Goal: Task Accomplishment & Management: Use online tool/utility

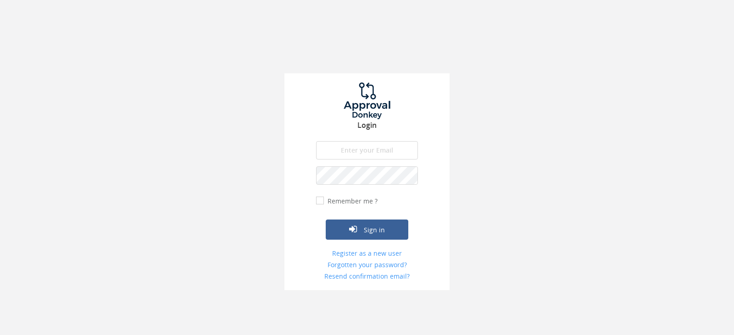
type input "[EMAIL_ADDRESS][DOMAIN_NAME]"
click at [326, 220] on button "Sign in" at bounding box center [367, 230] width 83 height 20
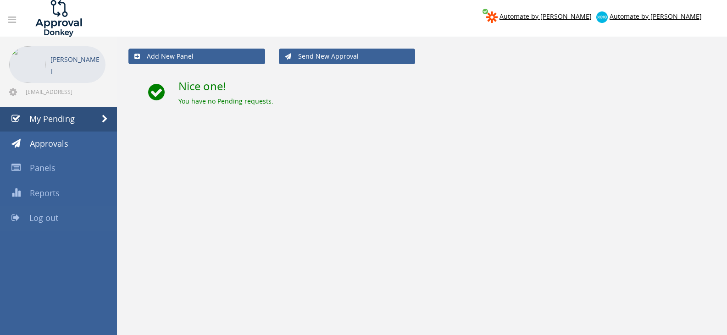
click at [56, 220] on span "Log out" at bounding box center [43, 217] width 29 height 11
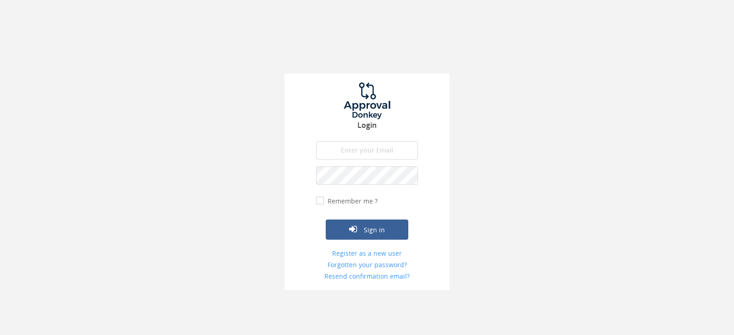
click at [379, 145] on input "email" at bounding box center [367, 150] width 102 height 18
type input "[EMAIL_ADDRESS][DOMAIN_NAME]"
click at [326, 220] on button "Sign in" at bounding box center [367, 230] width 83 height 20
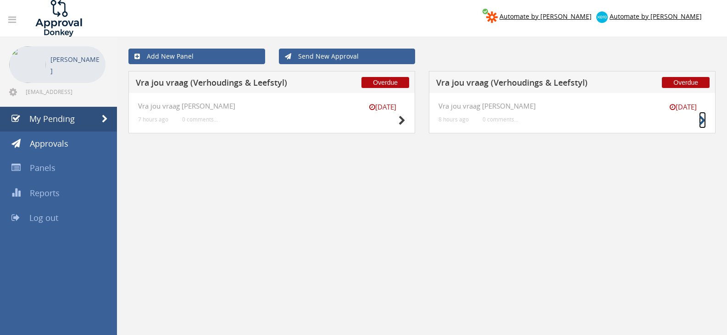
click at [705, 121] on icon at bounding box center [702, 121] width 7 height 10
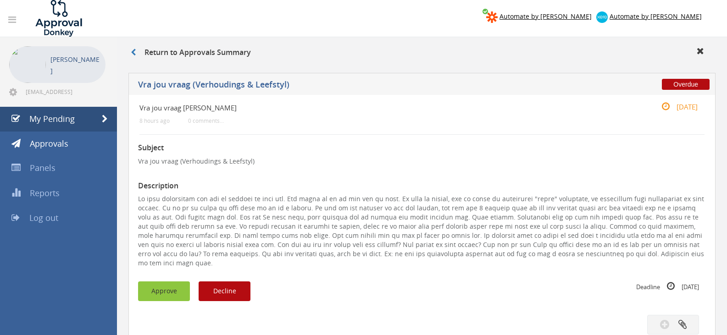
click at [166, 282] on button "Approve" at bounding box center [164, 292] width 52 height 20
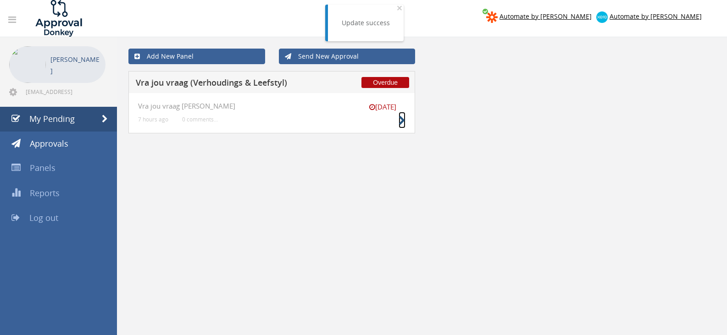
click at [399, 118] on icon at bounding box center [402, 121] width 7 height 10
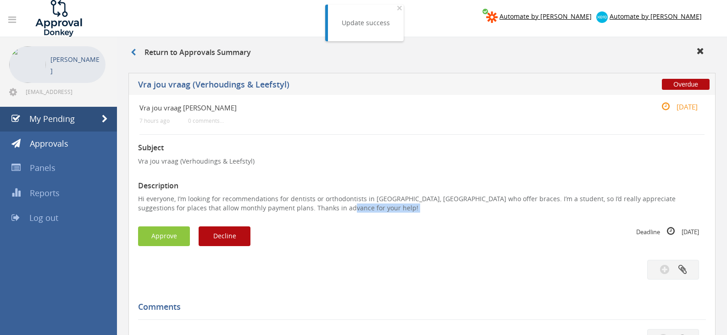
drag, startPoint x: 319, startPoint y: 213, endPoint x: 163, endPoint y: 204, distance: 156.3
click at [179, 212] on p "Hi everyone, I’m looking for recommendations for dentists or orthodontists in […" at bounding box center [422, 204] width 568 height 18
click at [132, 200] on div "Vra jou vraag [PERSON_NAME] 7 hours ago 0 comments... [DATE] Subject Vra jou vr…" at bounding box center [421, 299] width 587 height 409
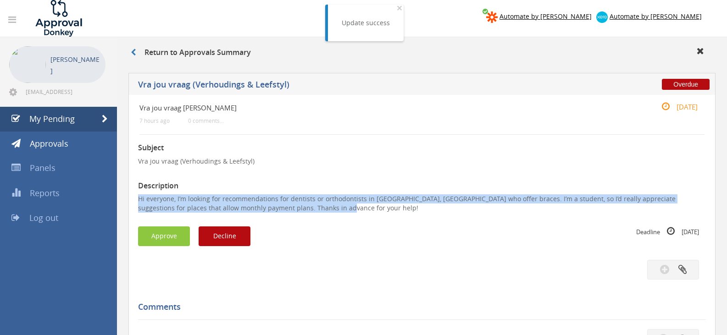
drag, startPoint x: 134, startPoint y: 199, endPoint x: 313, endPoint y: 209, distance: 179.2
click at [313, 209] on div "Vra jou vraag [PERSON_NAME] 7 hours ago 0 comments... [DATE] Subject Vra jou vr…" at bounding box center [421, 299] width 587 height 409
copy p "Hi everyone, I’m looking for recommendations for dentists or orthodontists in […"
click at [215, 240] on button "Decline" at bounding box center [225, 237] width 52 height 20
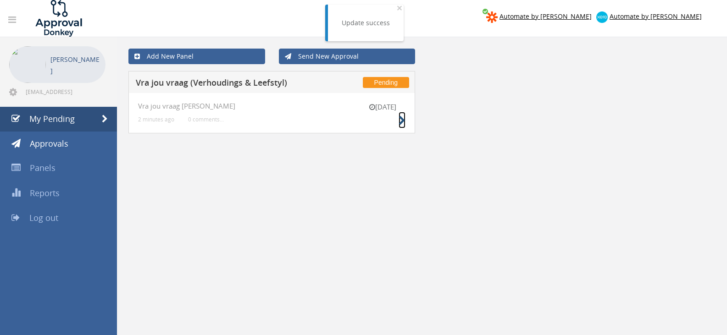
click at [399, 122] on icon at bounding box center [402, 121] width 7 height 10
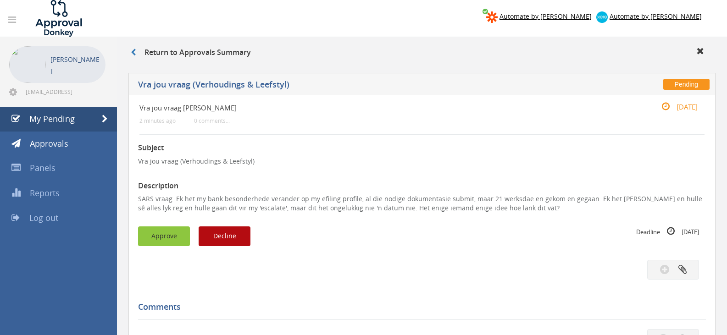
click at [177, 232] on button "Approve" at bounding box center [164, 237] width 52 height 20
